Goal: Information Seeking & Learning: Learn about a topic

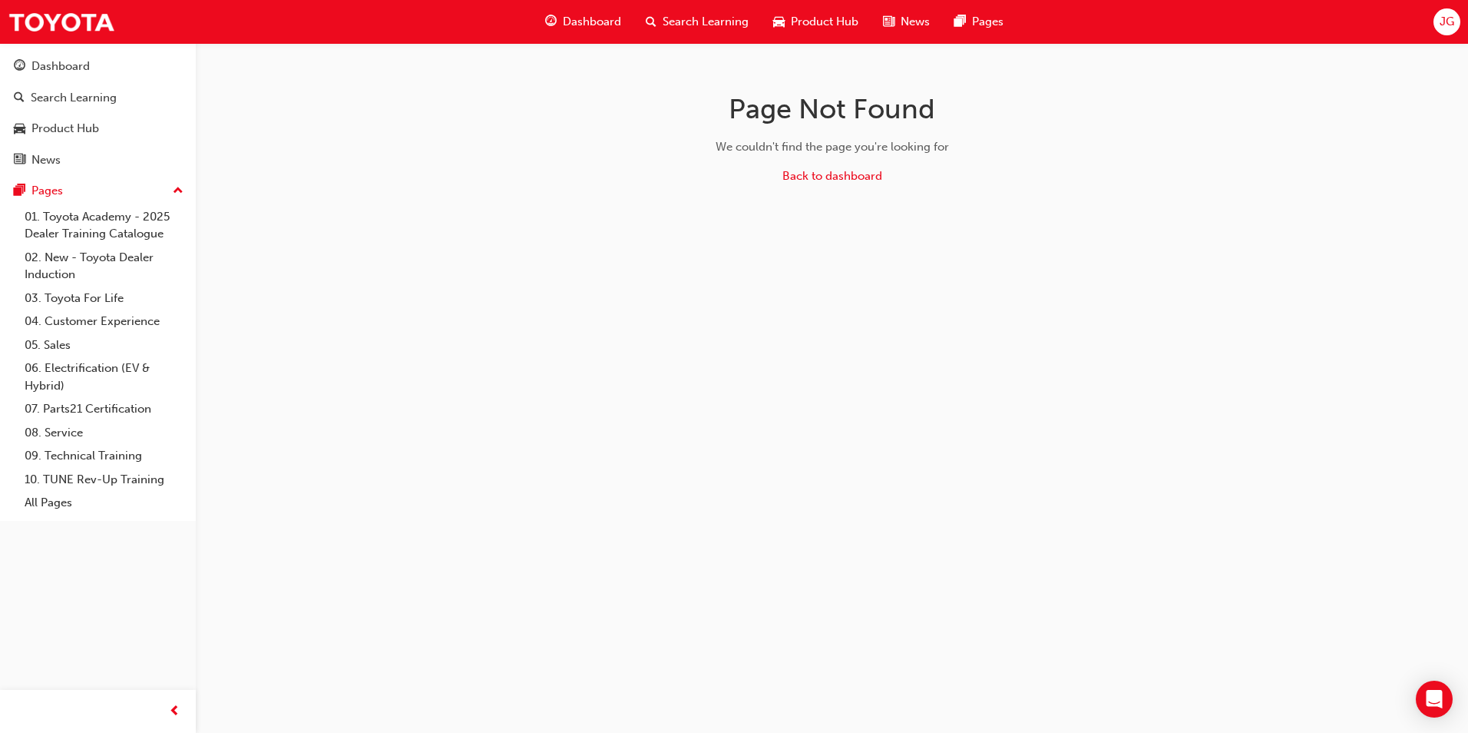
click at [690, 17] on span "Search Learning" at bounding box center [706, 22] width 86 height 18
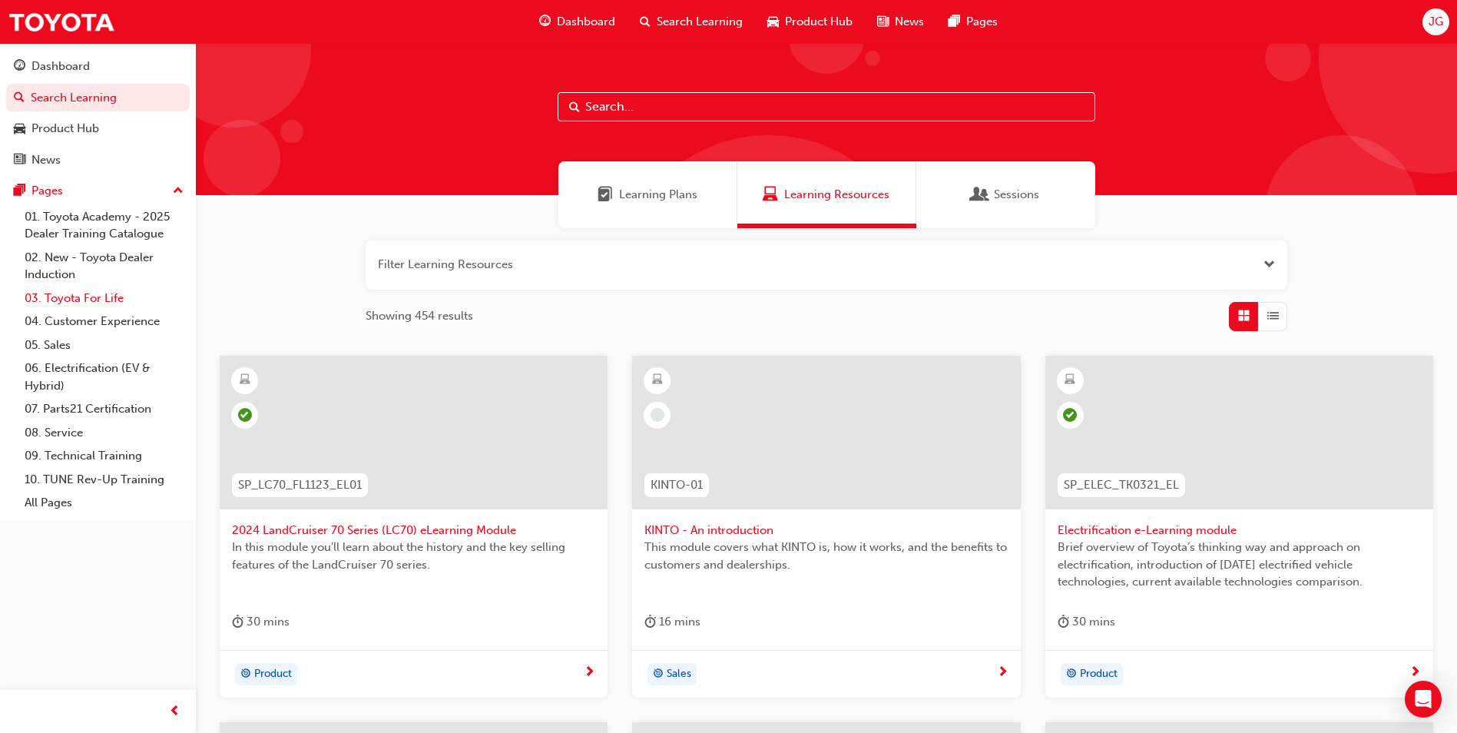
click at [87, 296] on link "03. Toyota For Life" at bounding box center [103, 298] width 171 height 24
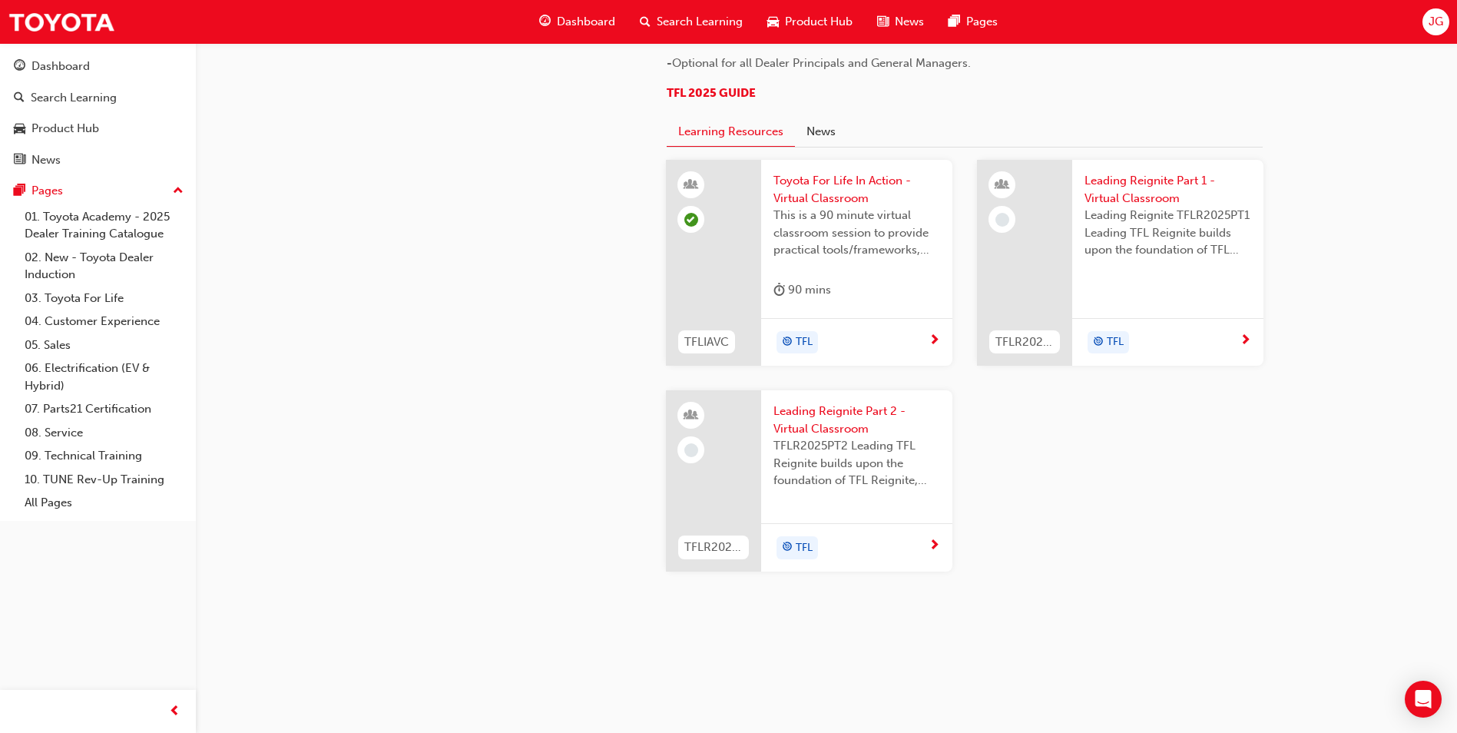
scroll to position [1216, 0]
click at [835, 268] on div "This is a 90 minute virtual classroom session to provide practical tools/framew…" at bounding box center [856, 237] width 167 height 61
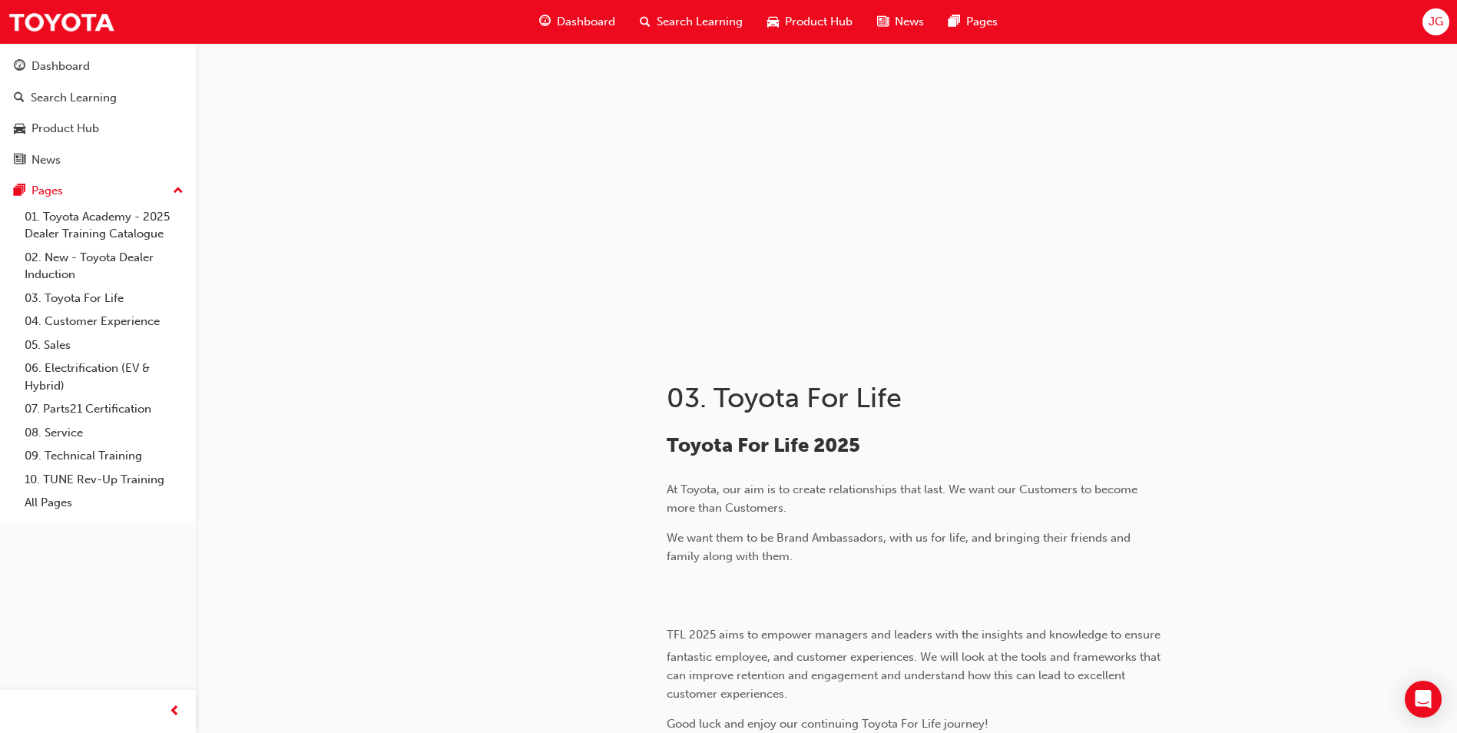
scroll to position [1216, 0]
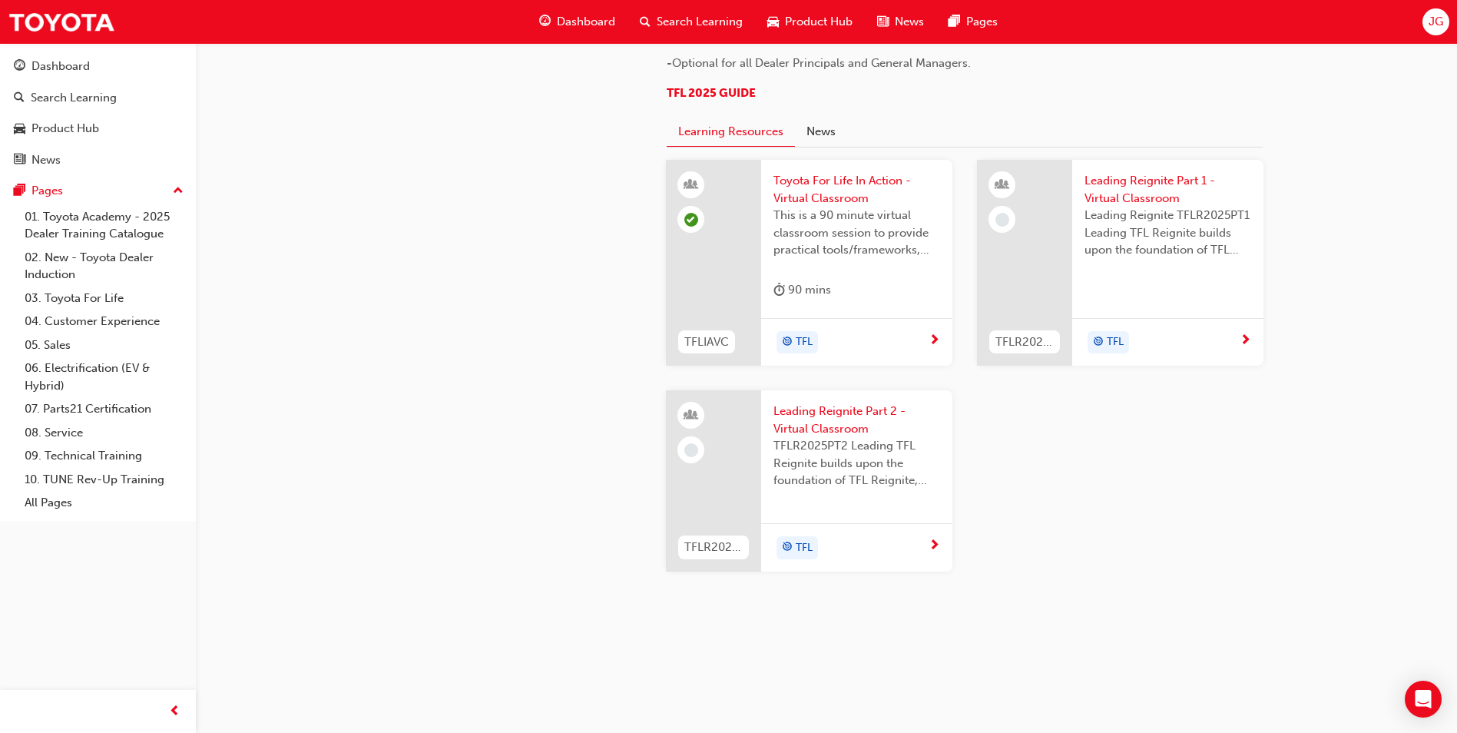
click at [1108, 207] on span "Leading Reignite Part 1 - Virtual Classroom" at bounding box center [1167, 189] width 167 height 35
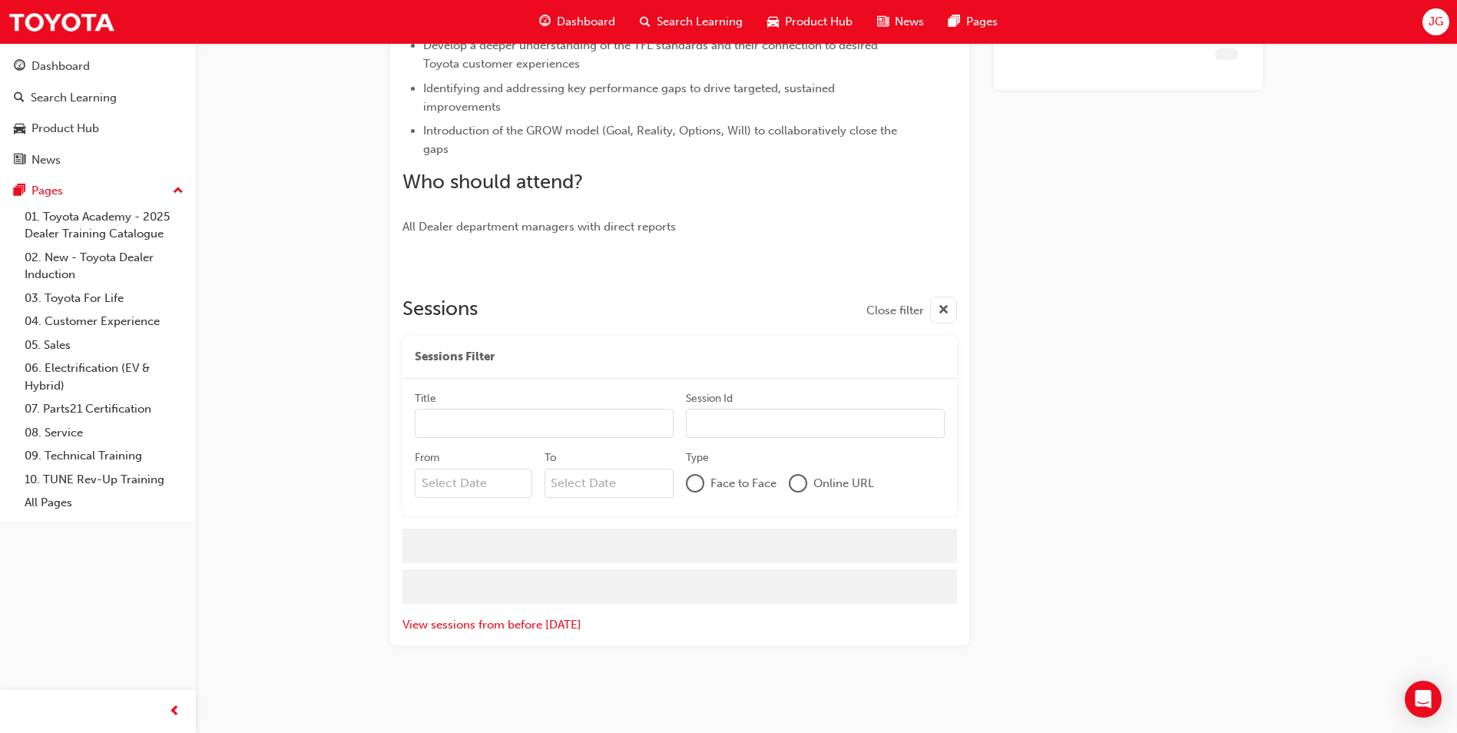
scroll to position [411, 0]
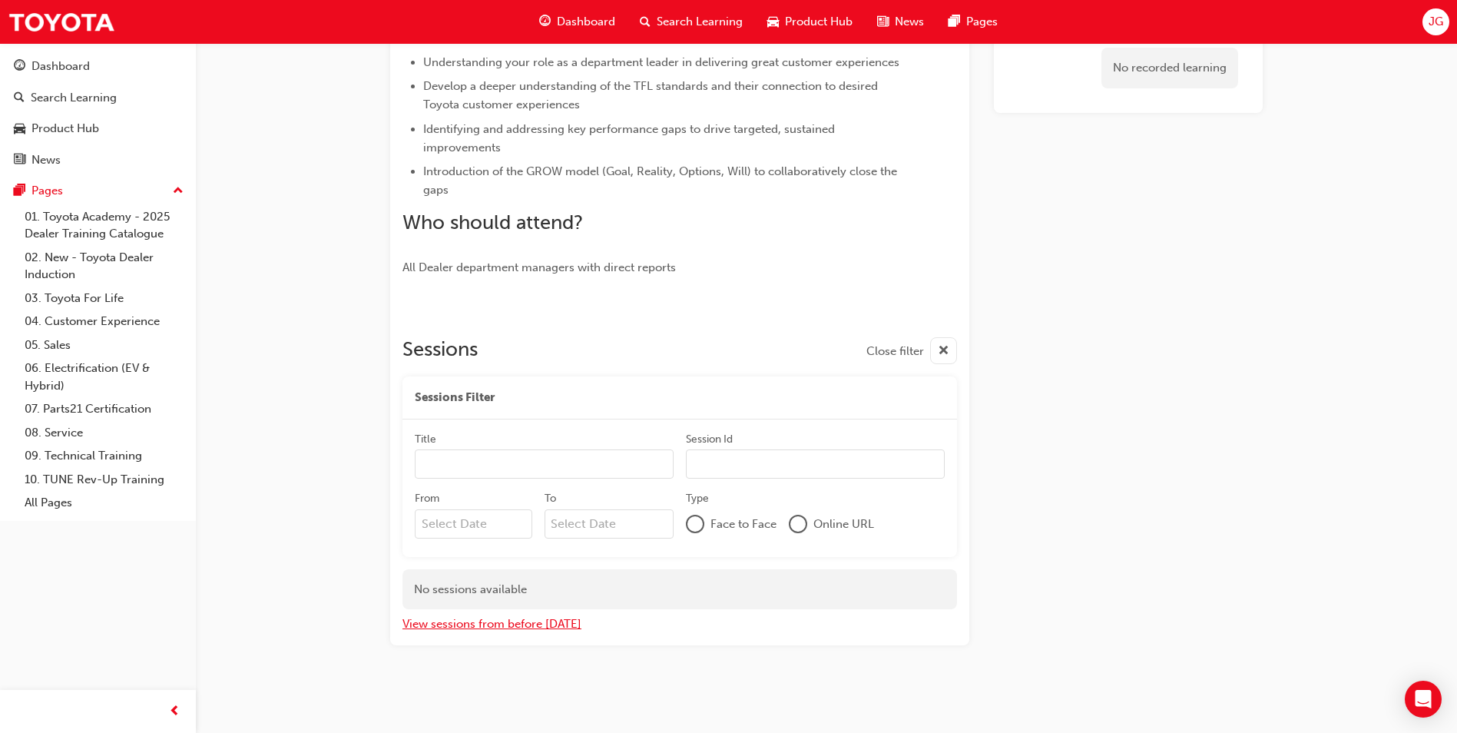
click at [496, 627] on button "View sessions from before [DATE]" at bounding box center [491, 624] width 179 height 18
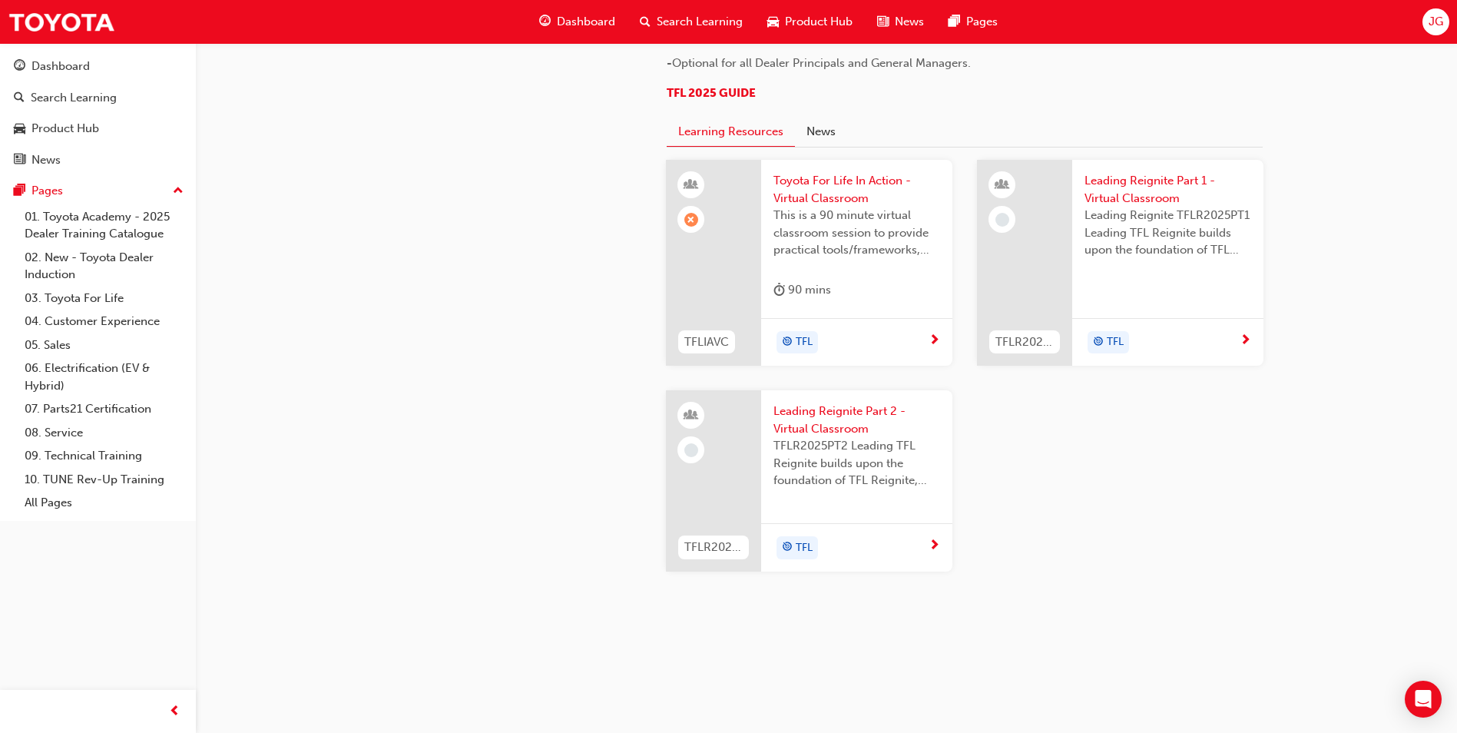
click at [822, 433] on span "Leading Reignite Part 2 - Virtual Classroom" at bounding box center [856, 419] width 167 height 35
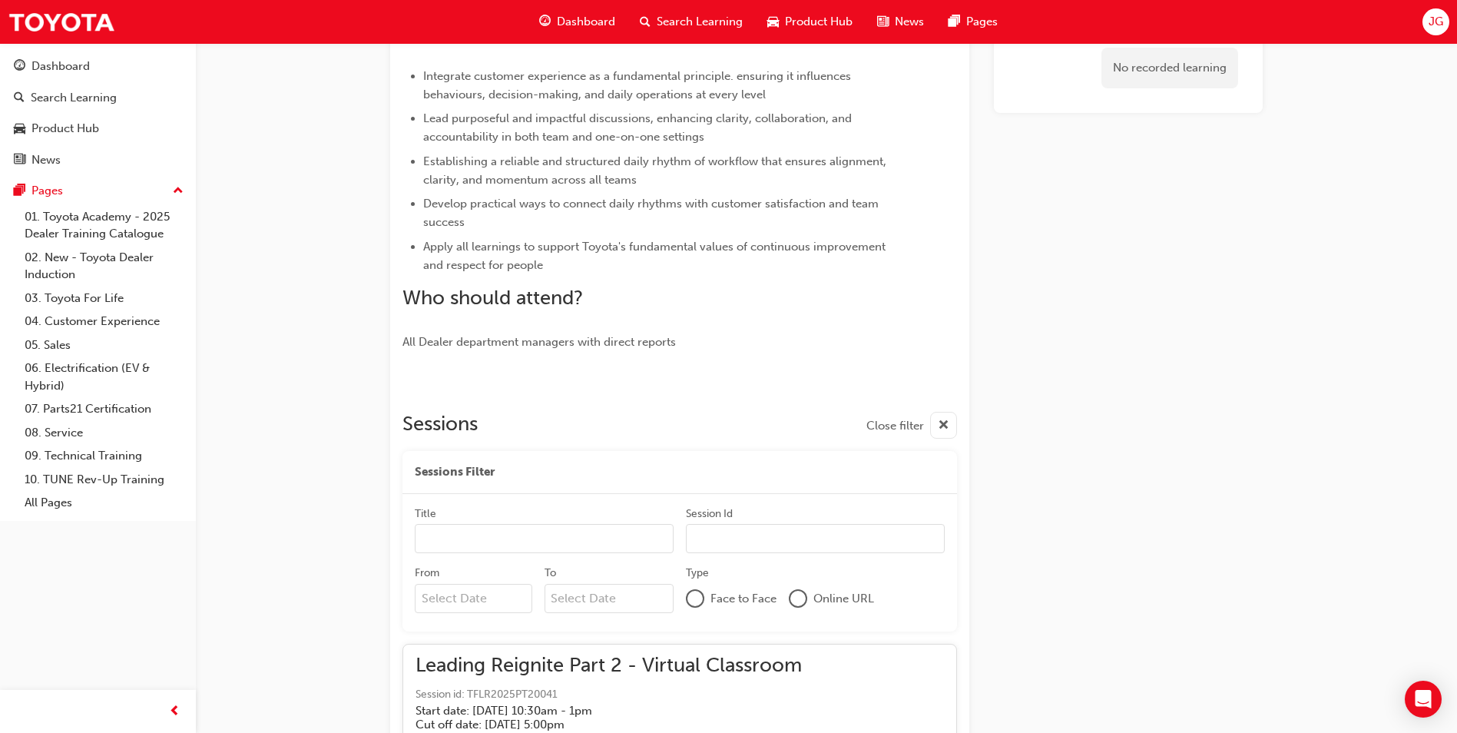
scroll to position [281, 0]
